Goal: Task Accomplishment & Management: Manage account settings

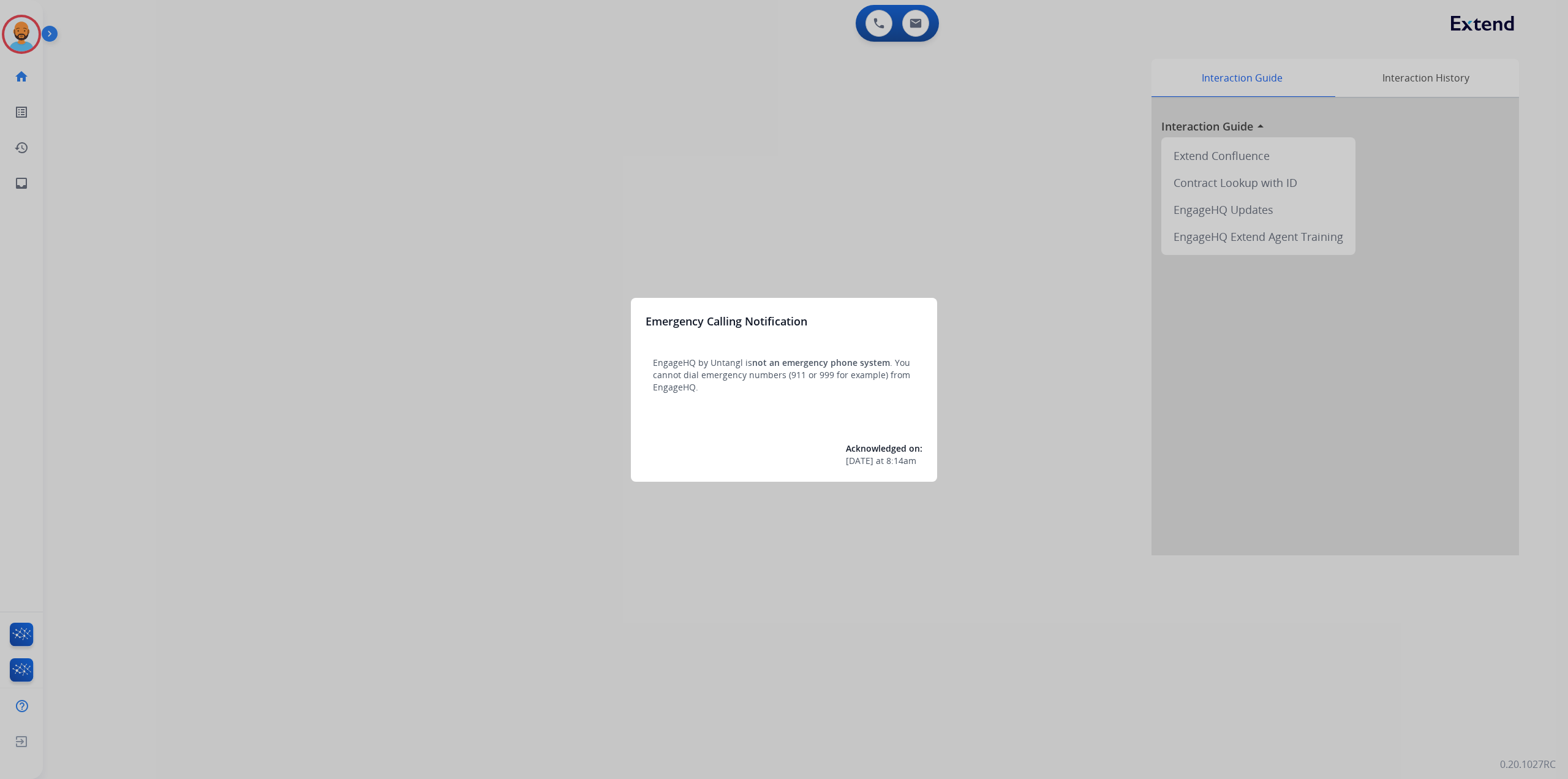
click at [22, 35] on div at bounding box center [784, 390] width 1568 height 779
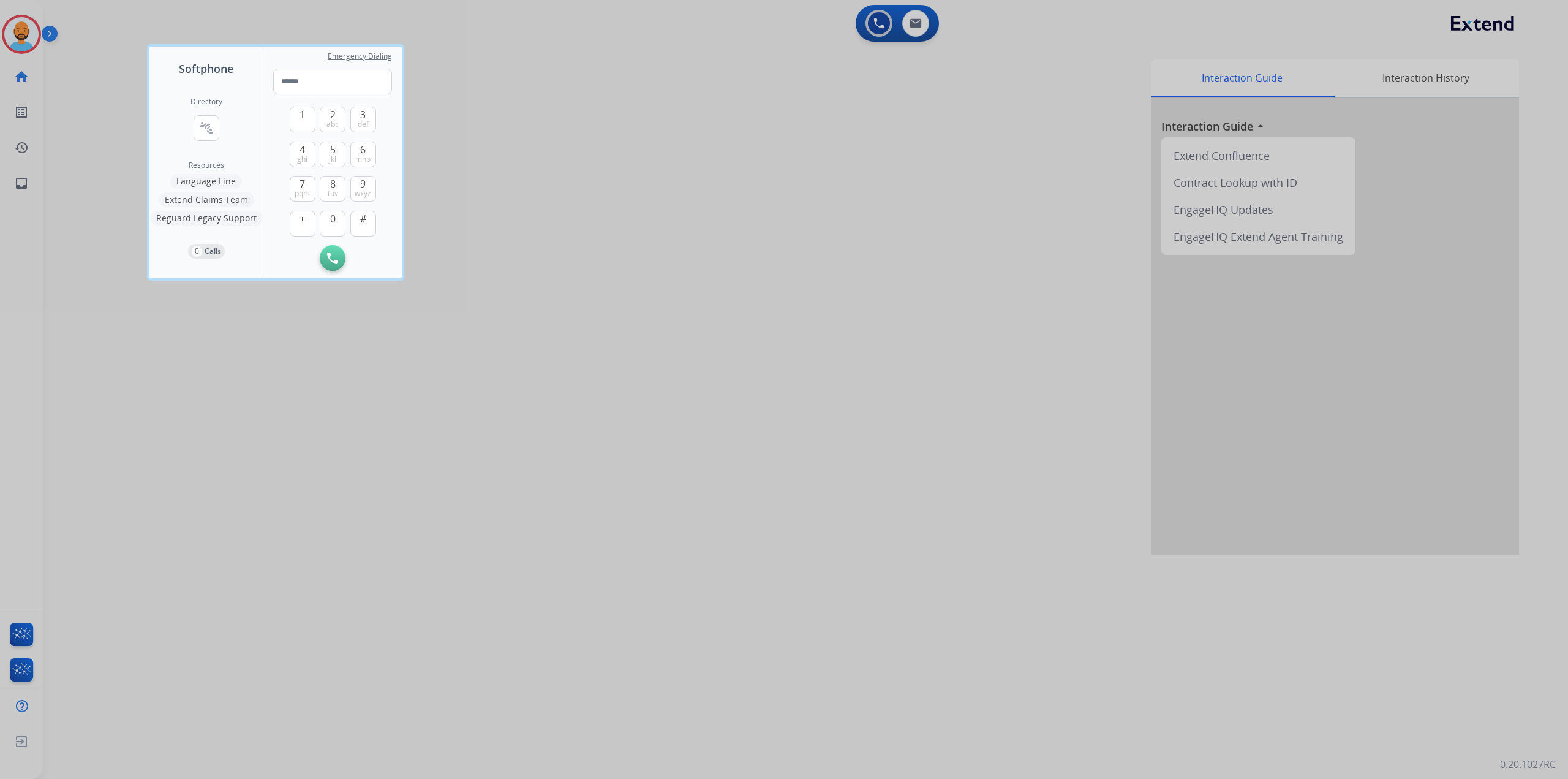
click at [22, 33] on div at bounding box center [784, 390] width 1568 height 779
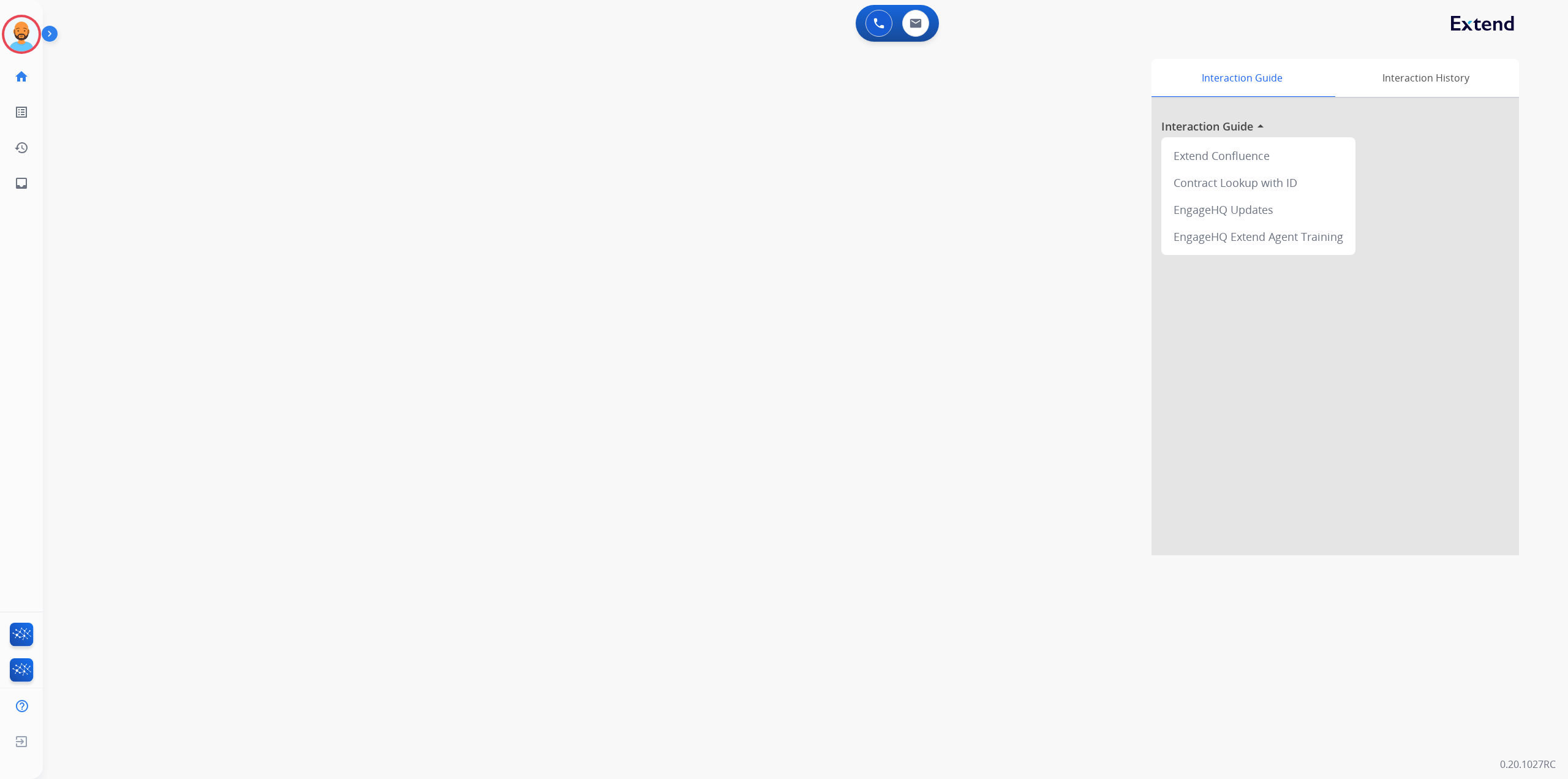
click at [22, 33] on img at bounding box center [22, 34] width 34 height 34
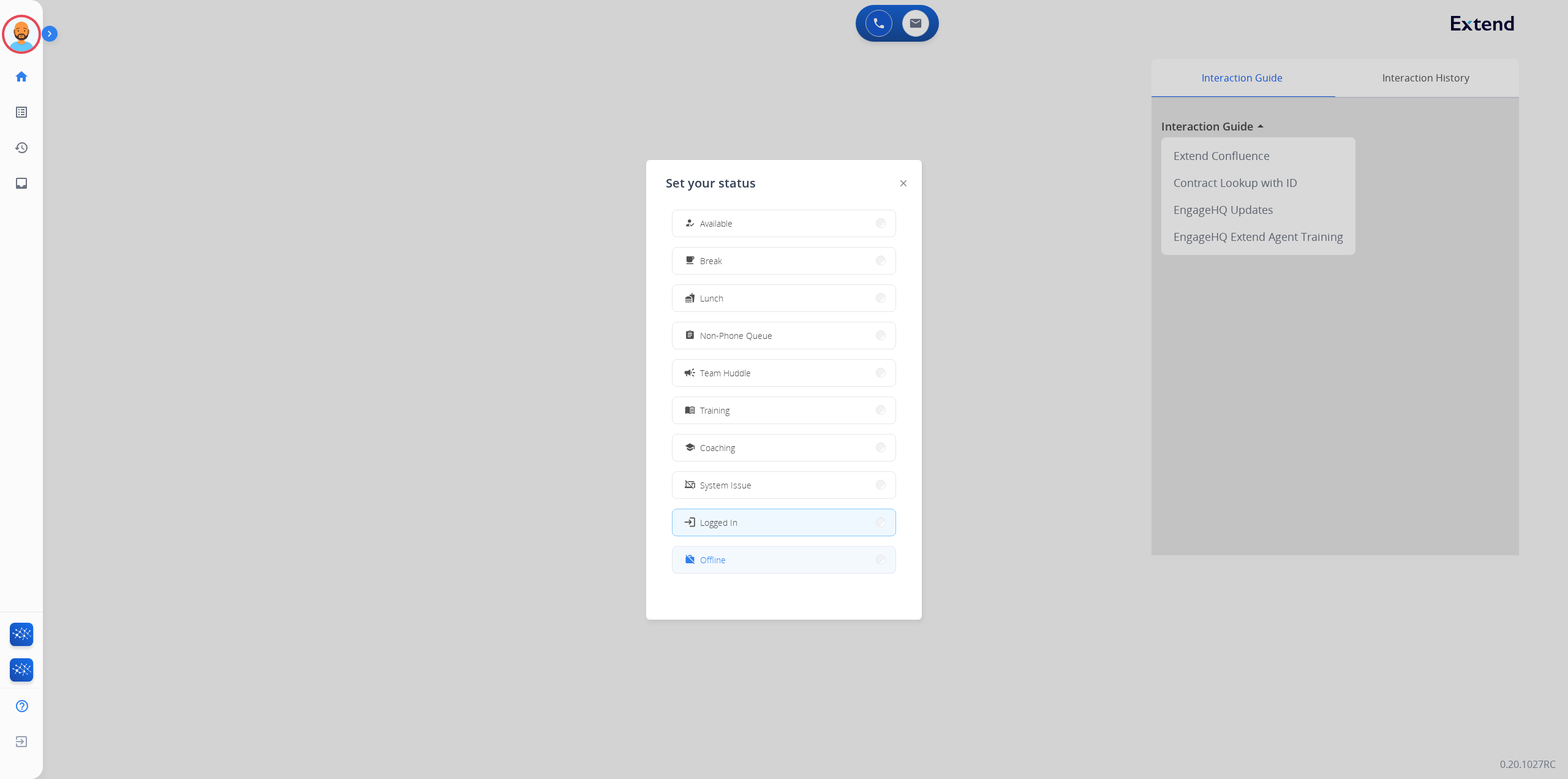
scroll to position [4, 0]
click at [866, 559] on button "work_off Offline" at bounding box center [784, 559] width 223 height 26
